Goal: Task Accomplishment & Management: Manage account settings

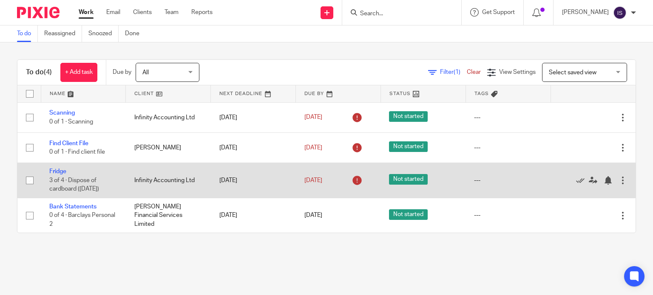
click at [30, 182] on input "checkbox" at bounding box center [30, 181] width 16 height 16
checkbox input "true"
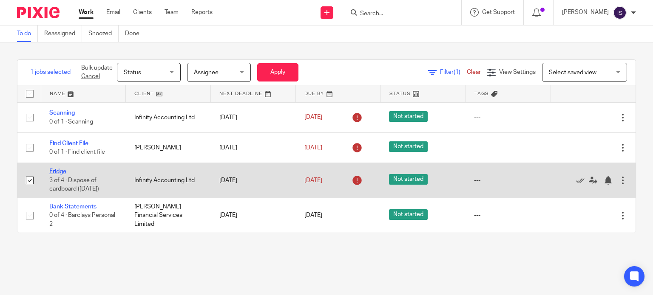
click at [54, 173] on link "Fridge" at bounding box center [57, 172] width 17 height 6
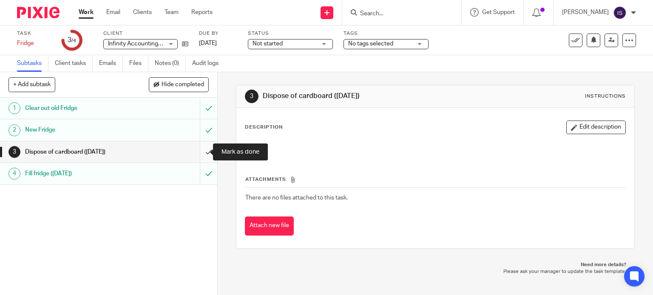
click at [199, 157] on input "submit" at bounding box center [108, 152] width 217 height 21
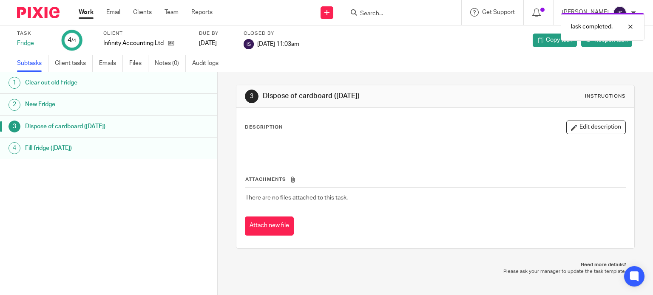
click at [84, 9] on link "Work" at bounding box center [86, 12] width 15 height 9
click at [88, 11] on link "Work" at bounding box center [86, 12] width 15 height 9
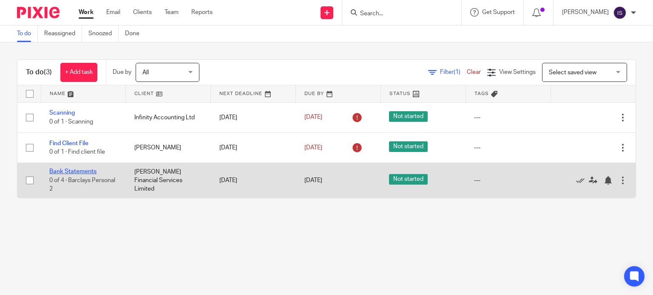
click at [83, 171] on link "Bank Statements" at bounding box center [72, 172] width 47 height 6
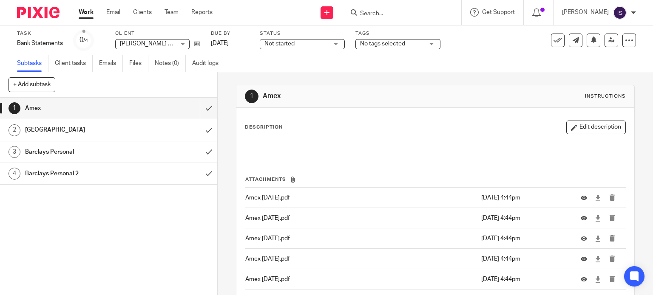
click at [168, 44] on span "[PERSON_NAME] Financial Services Limited" at bounding box center [178, 44] width 117 height 6
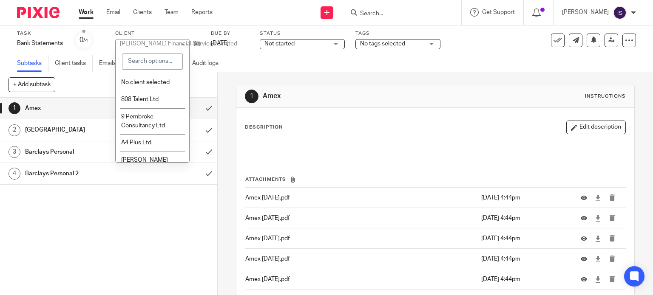
click at [168, 44] on div "[PERSON_NAME] Financial Services Limited" at bounding box center [178, 44] width 117 height 6
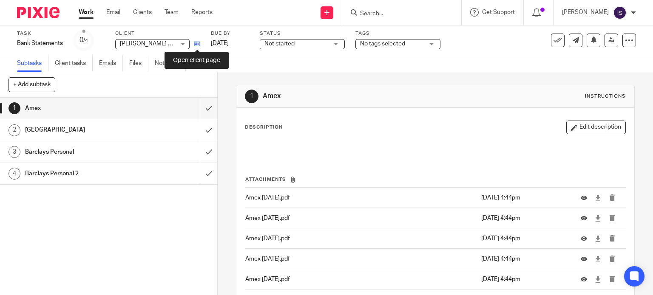
click at [197, 45] on icon at bounding box center [197, 44] width 6 height 6
click at [108, 131] on h1 "Halifax" at bounding box center [80, 130] width 111 height 13
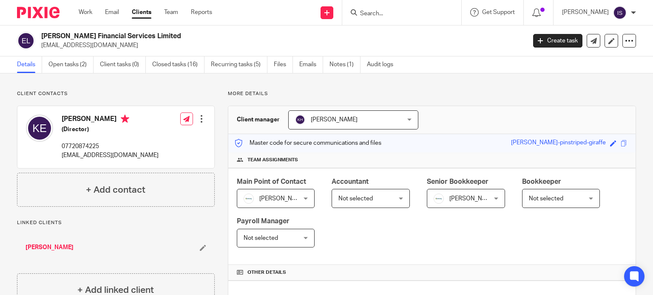
click at [272, 61] on ul "Details Open tasks (2) Client tasks (0) Closed tasks (16) Recurring tasks (5) F…" at bounding box center [211, 65] width 389 height 17
click at [275, 64] on link "Files" at bounding box center [283, 65] width 19 height 17
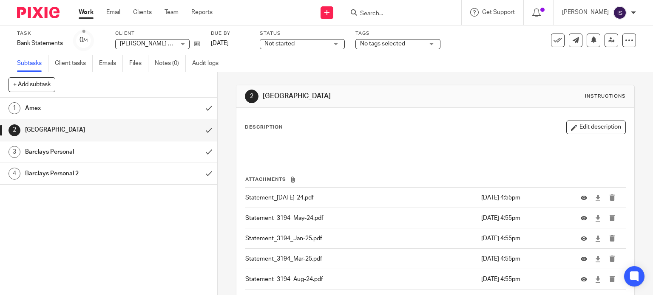
click at [85, 15] on link "Work" at bounding box center [86, 12] width 15 height 9
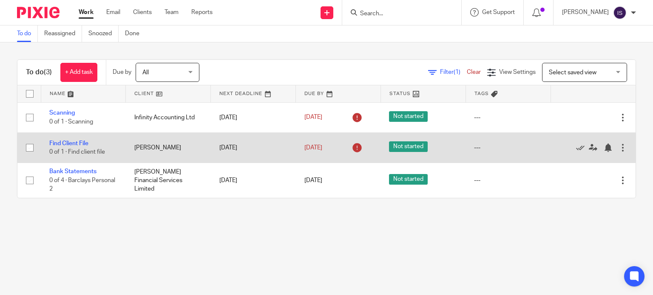
click at [619, 151] on div at bounding box center [623, 148] width 9 height 9
click at [604, 145] on div at bounding box center [608, 148] width 9 height 9
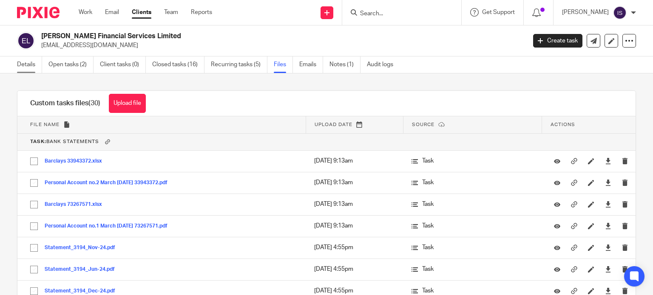
click at [25, 62] on link "Details" at bounding box center [29, 65] width 25 height 17
